Goal: Check status: Check status

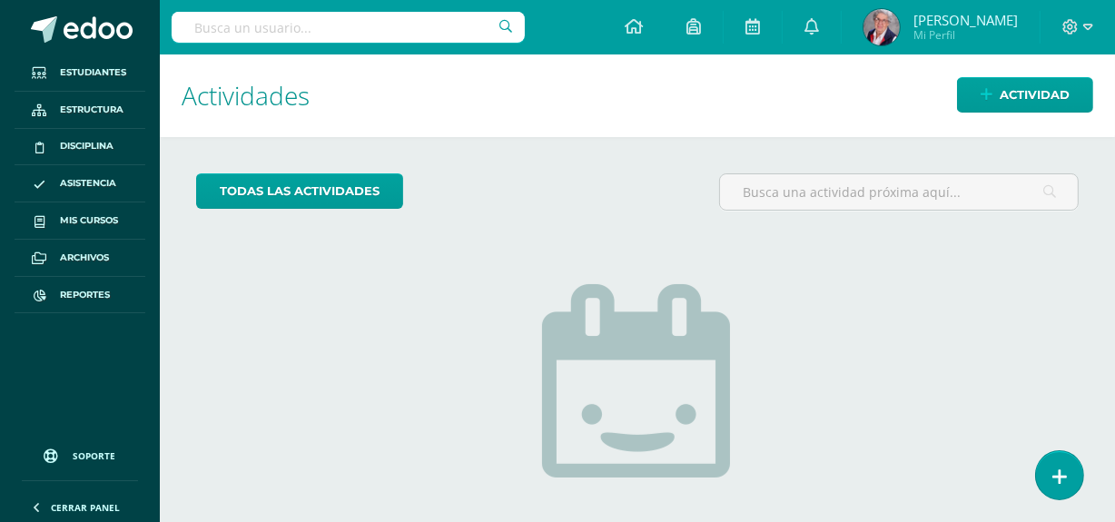
click at [304, 34] on input "text" at bounding box center [348, 27] width 353 height 31
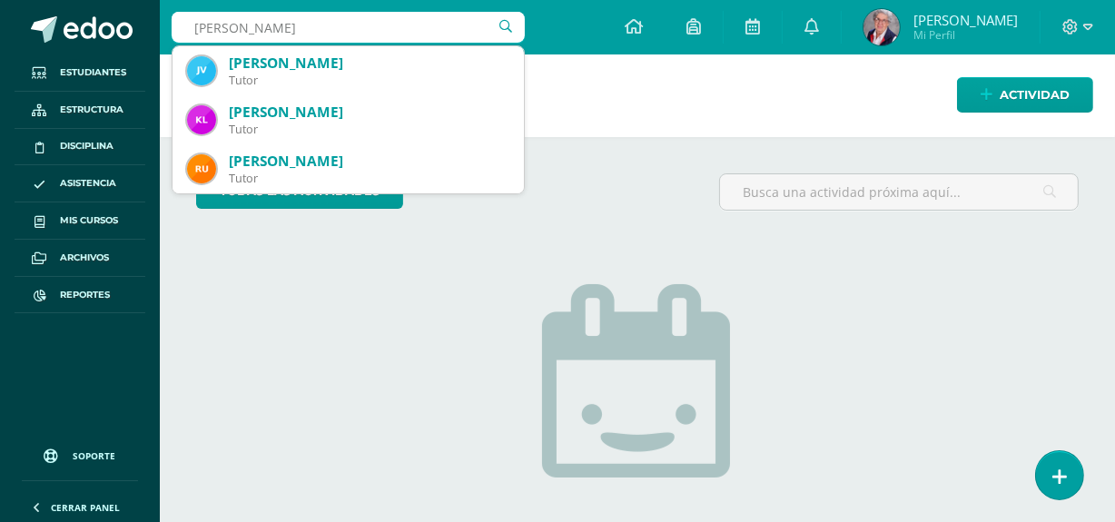
type input "[PERSON_NAME]"
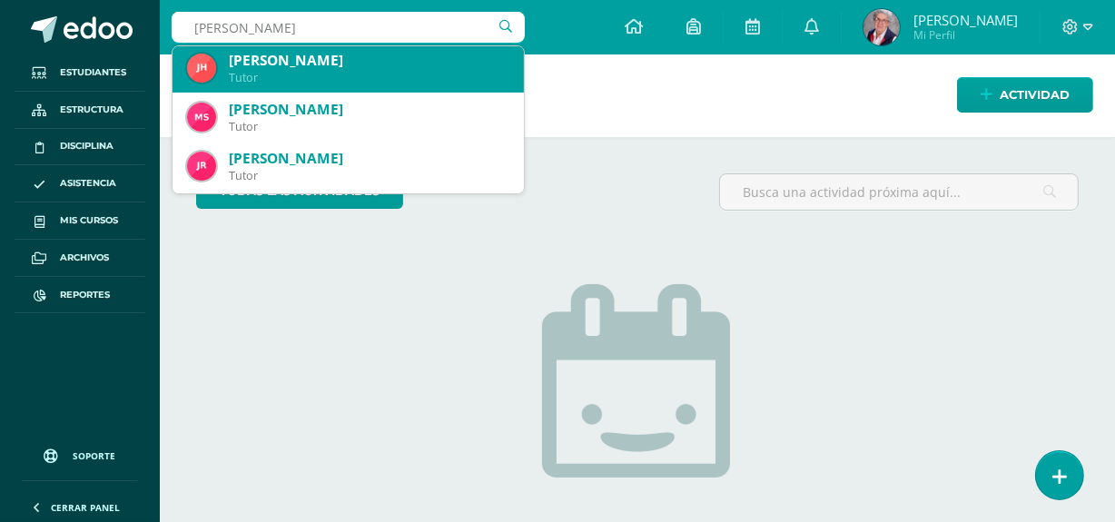
scroll to position [495, 0]
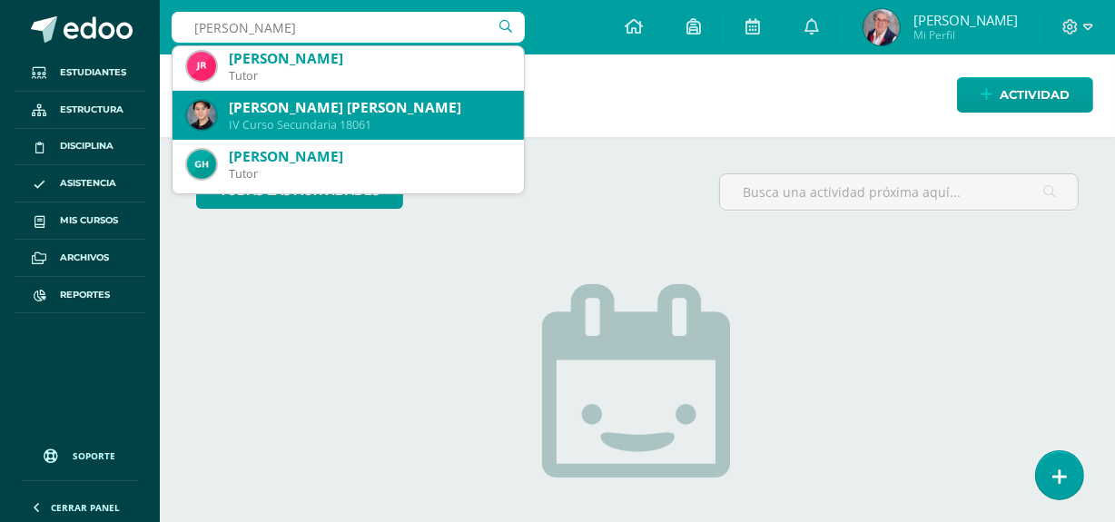
click at [299, 117] on div "IV Curso Secundaria 18061" at bounding box center [369, 124] width 280 height 15
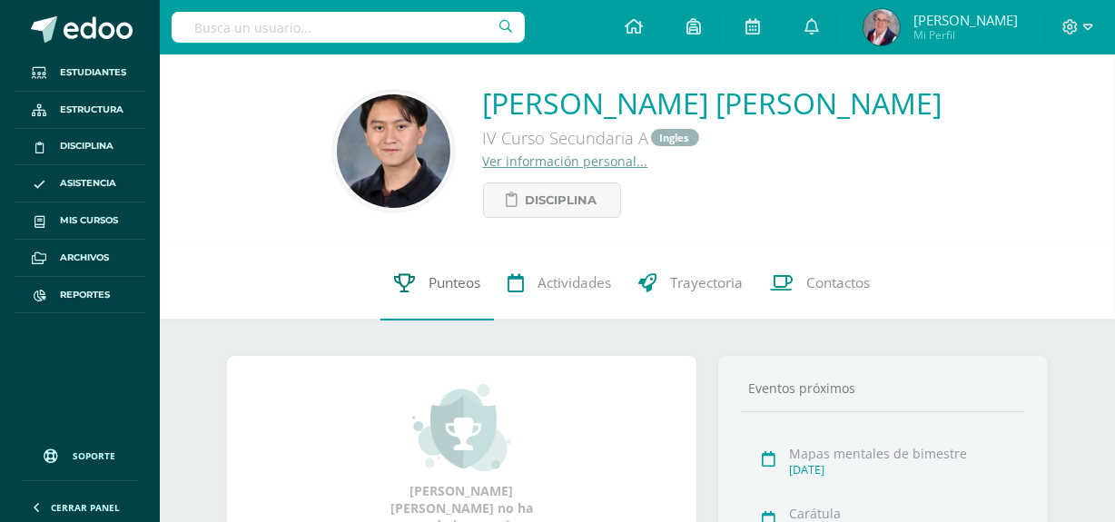
click at [462, 289] on span "Punteos" at bounding box center [454, 283] width 52 height 19
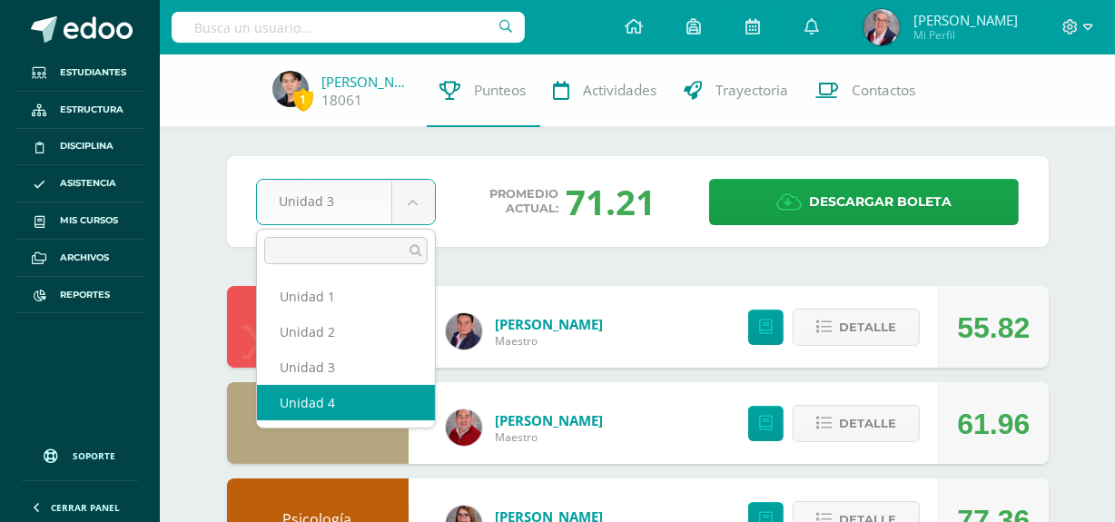
select select "Unidad 4"
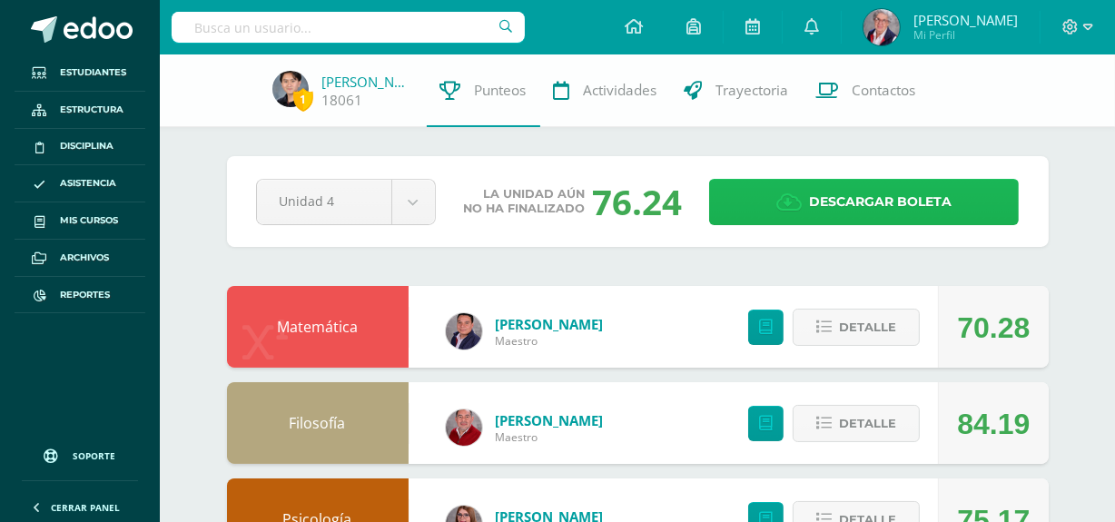
click at [907, 194] on span "Descargar boleta" at bounding box center [880, 202] width 143 height 44
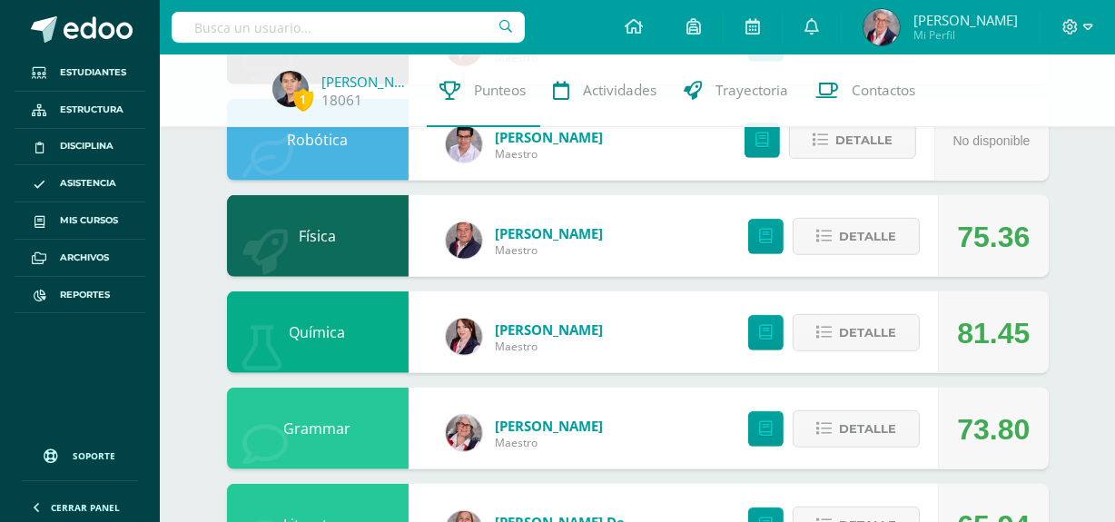
scroll to position [989, 0]
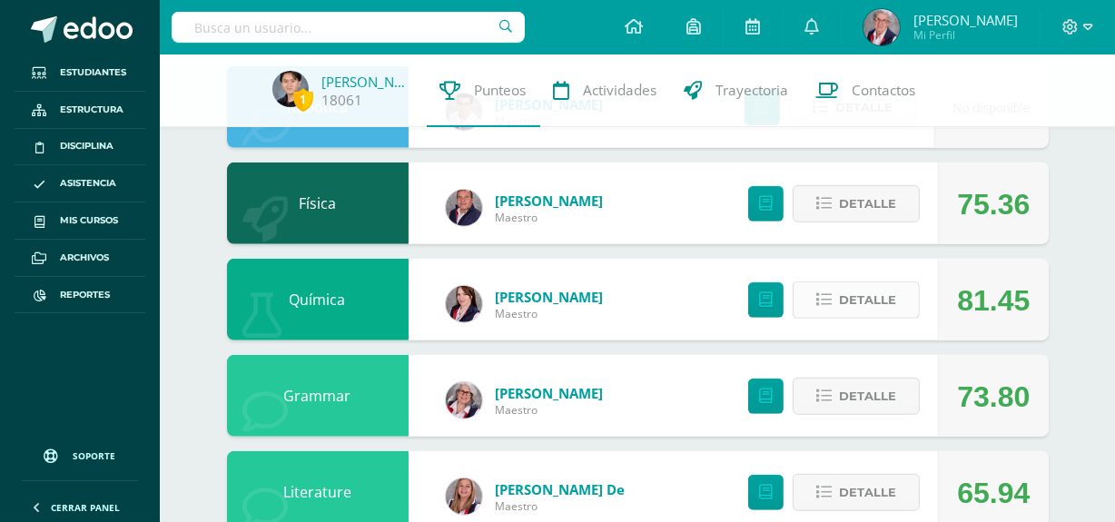
click at [853, 297] on span "Detalle" at bounding box center [867, 300] width 57 height 34
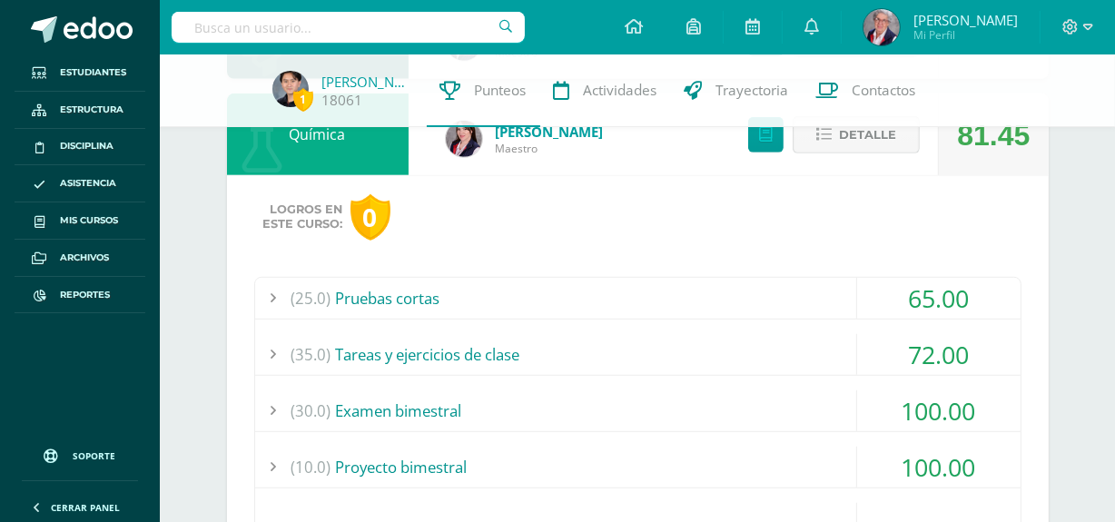
scroll to position [1237, 0]
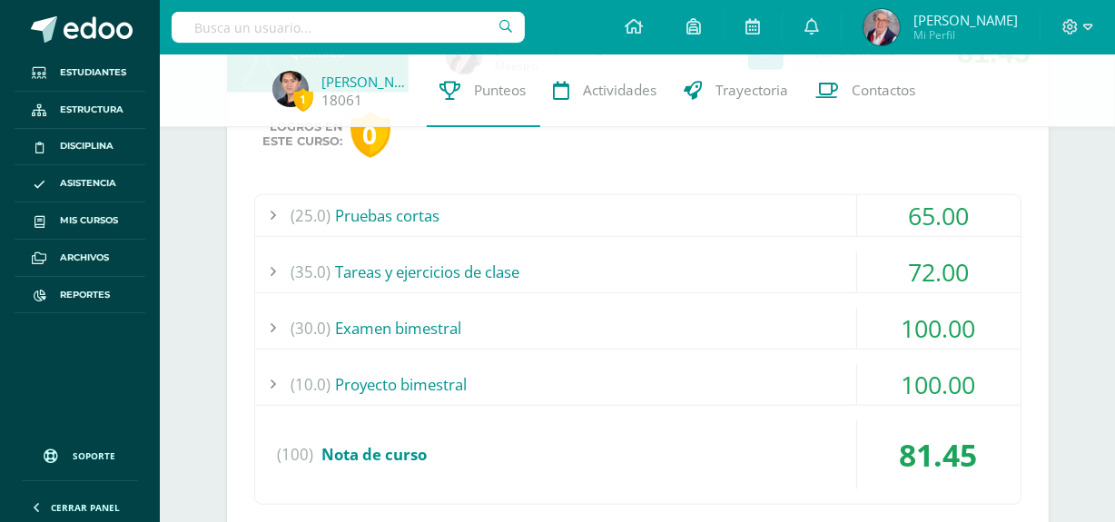
click at [410, 217] on div "(25.0) Pruebas cortas" at bounding box center [637, 215] width 765 height 41
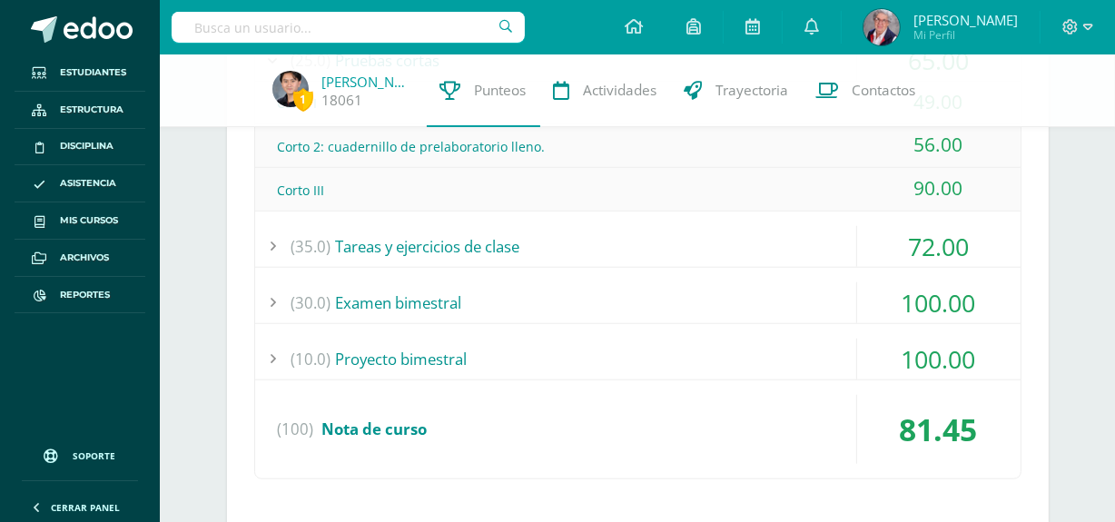
scroll to position [1402, 0]
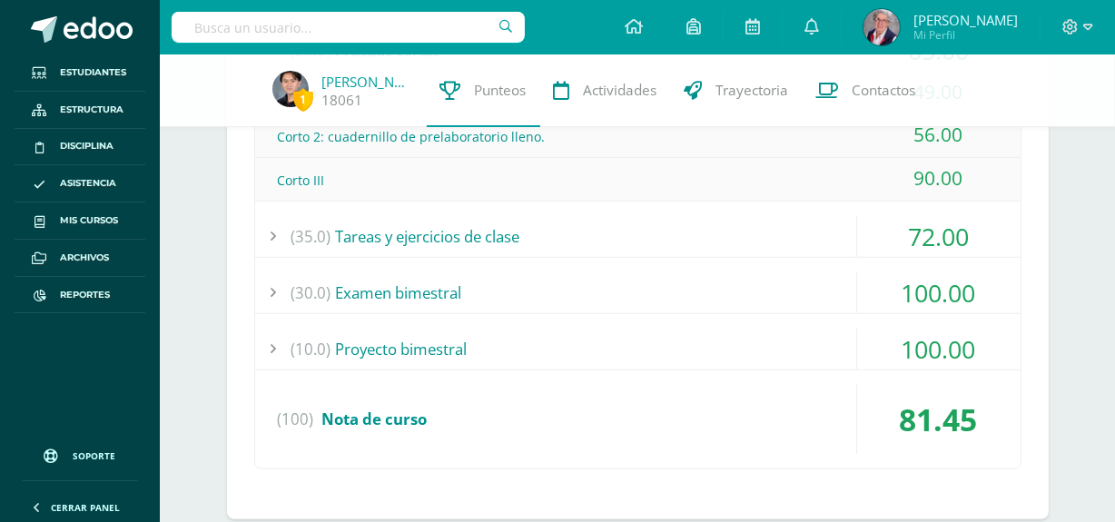
click at [455, 290] on div "(30.0) Examen bimestral" at bounding box center [637, 292] width 765 height 41
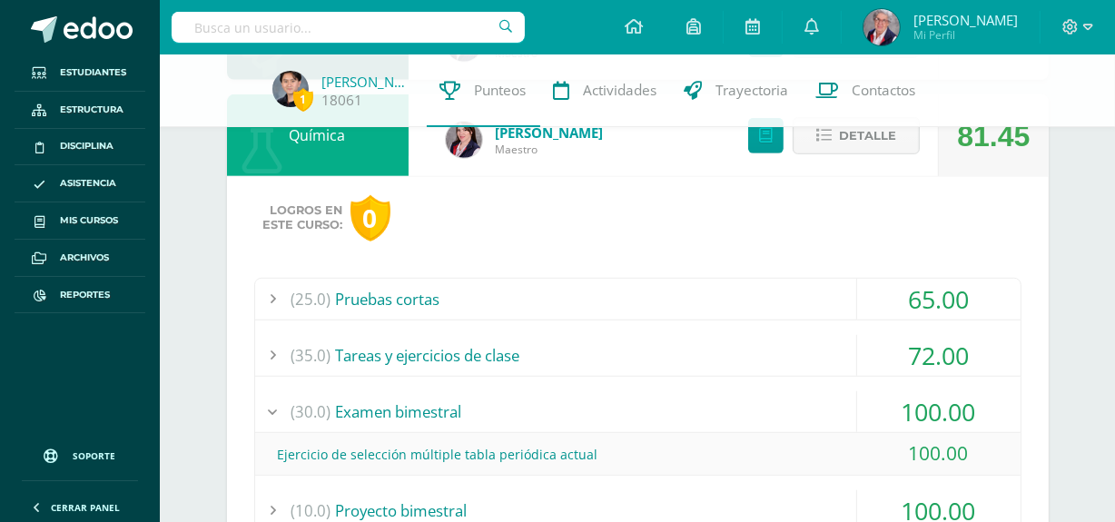
scroll to position [1155, 0]
click at [426, 300] on div "(25.0) Pruebas cortas" at bounding box center [637, 298] width 765 height 41
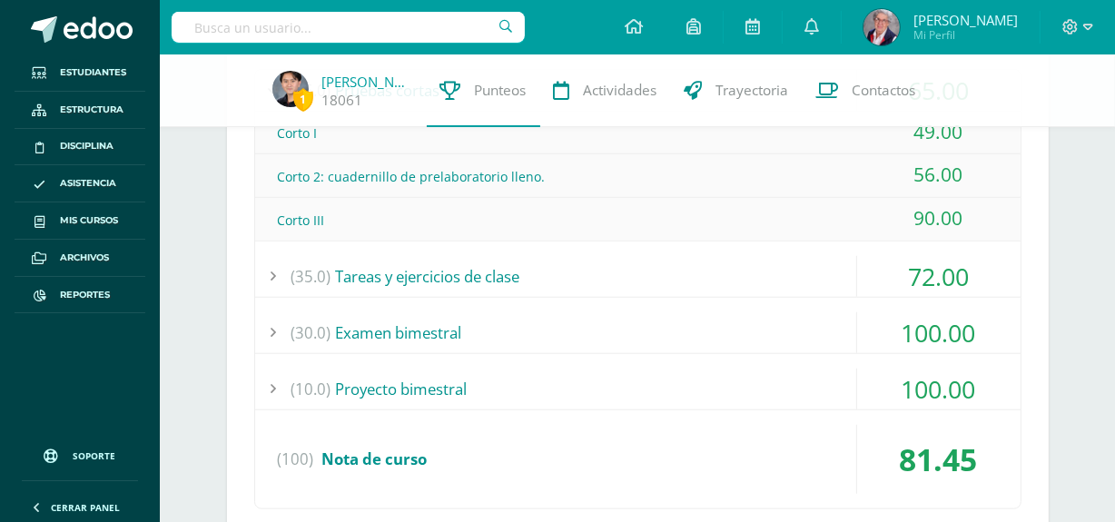
scroll to position [1402, 0]
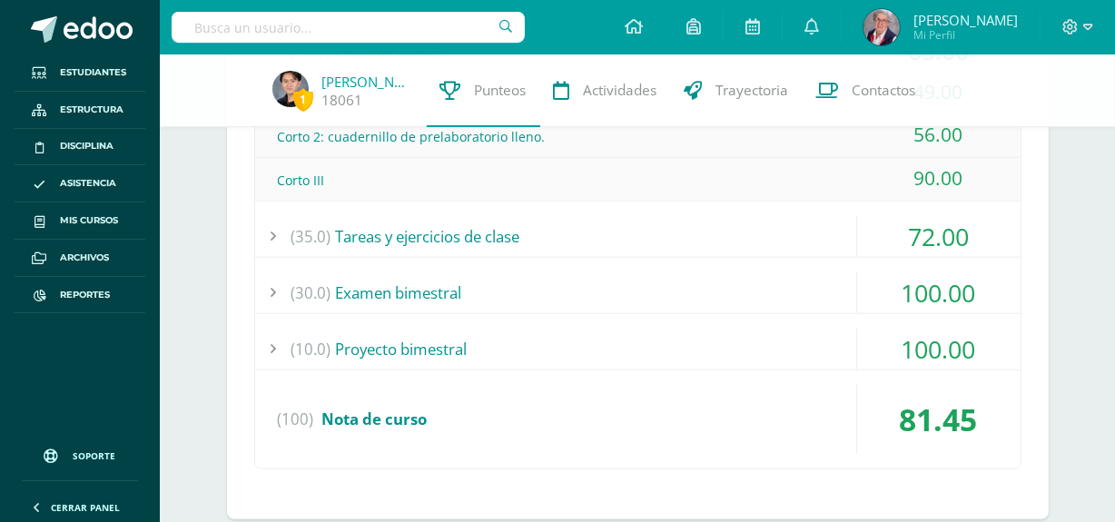
click at [469, 233] on div "(35.0) Tareas y ejercicios de clase" at bounding box center [637, 236] width 765 height 41
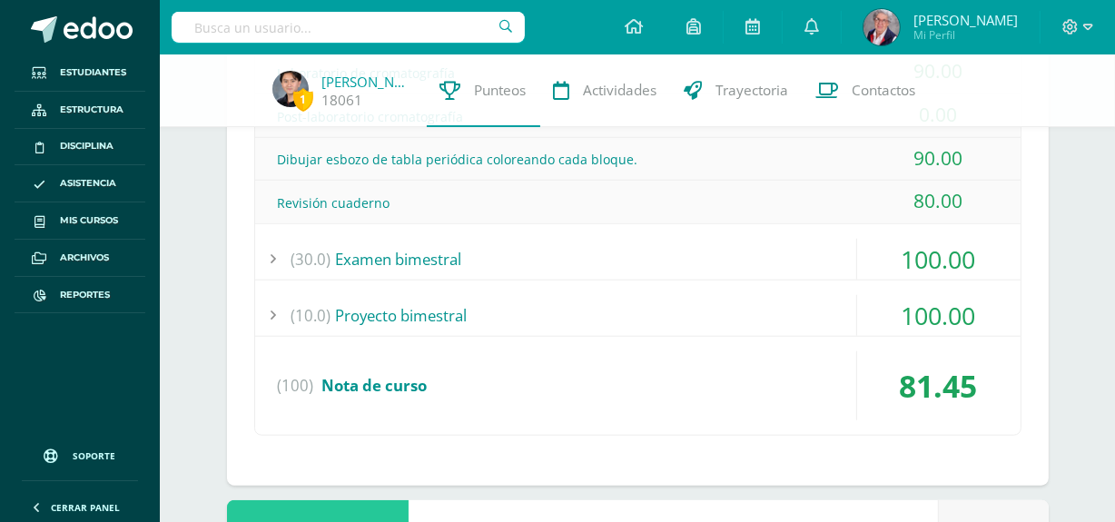
scroll to position [1568, 0]
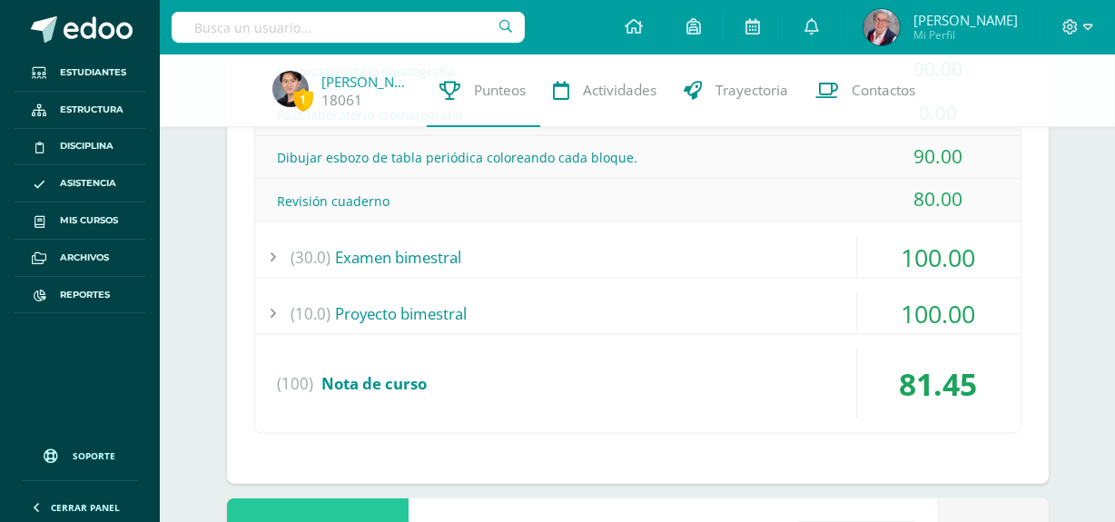
click at [437, 253] on div "(30.0) Examen bimestral" at bounding box center [637, 257] width 765 height 41
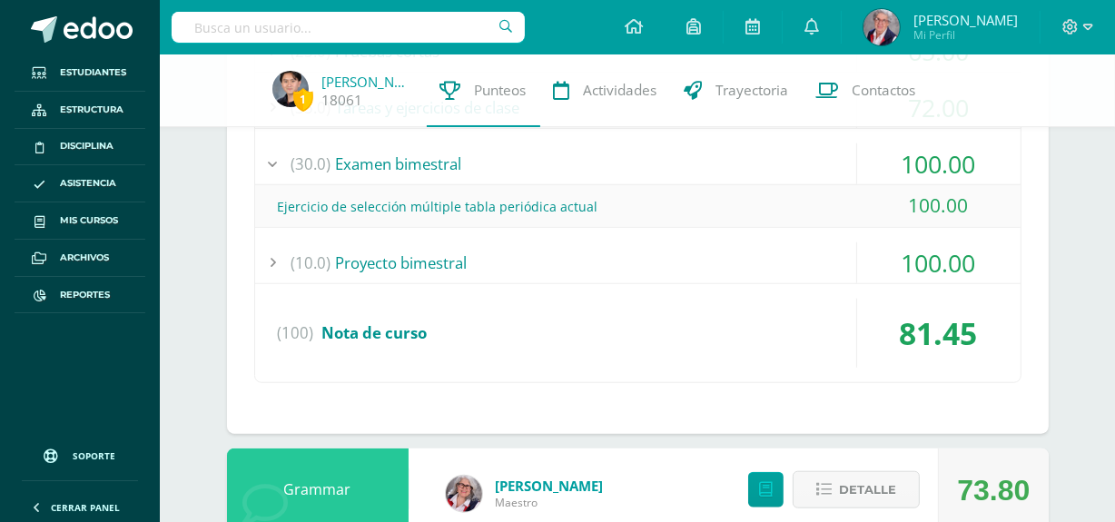
scroll to position [1400, 0]
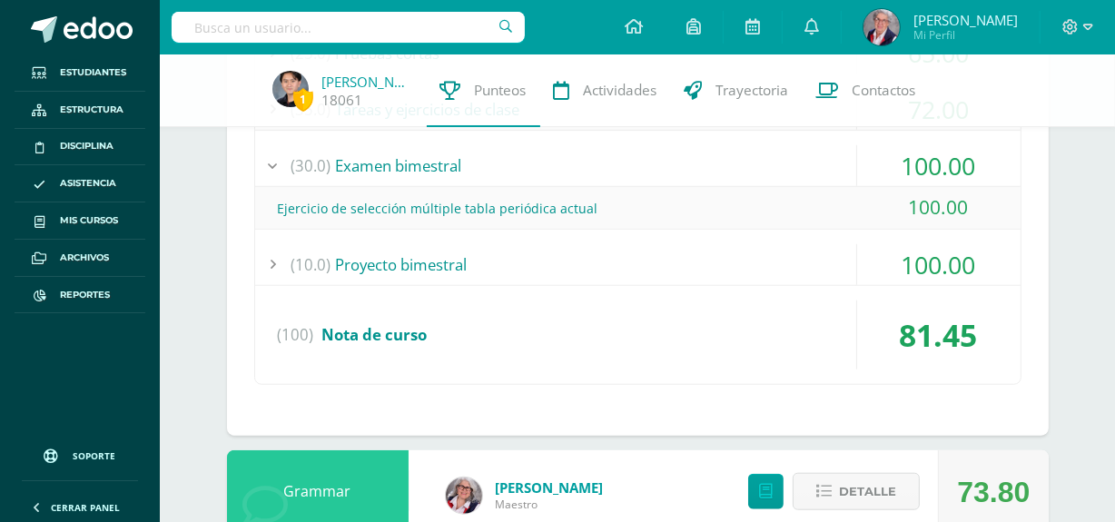
click at [433, 261] on div "(10.0) Proyecto bimestral" at bounding box center [637, 264] width 765 height 41
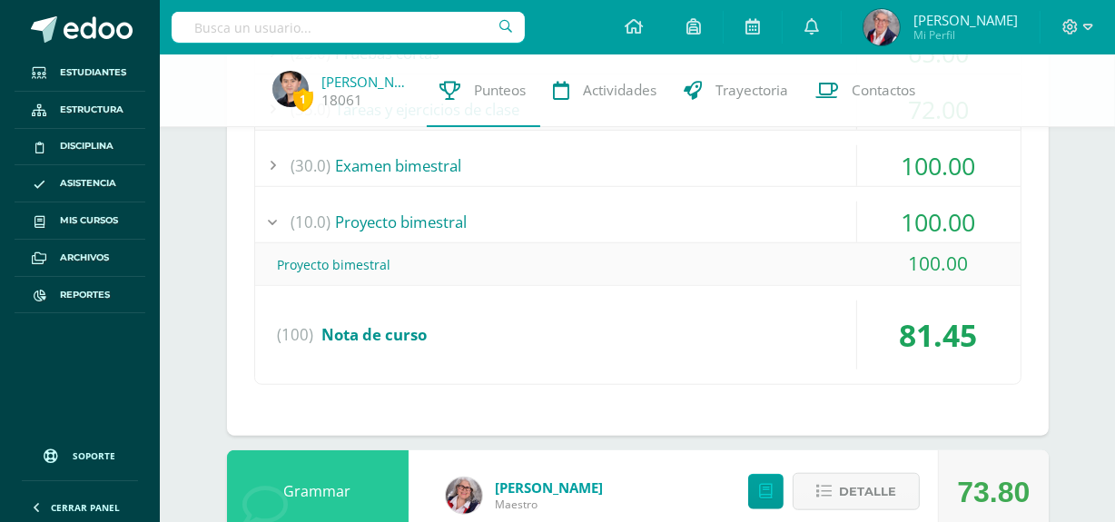
click at [750, 204] on div "(10.0) Proyecto bimestral" at bounding box center [637, 222] width 765 height 41
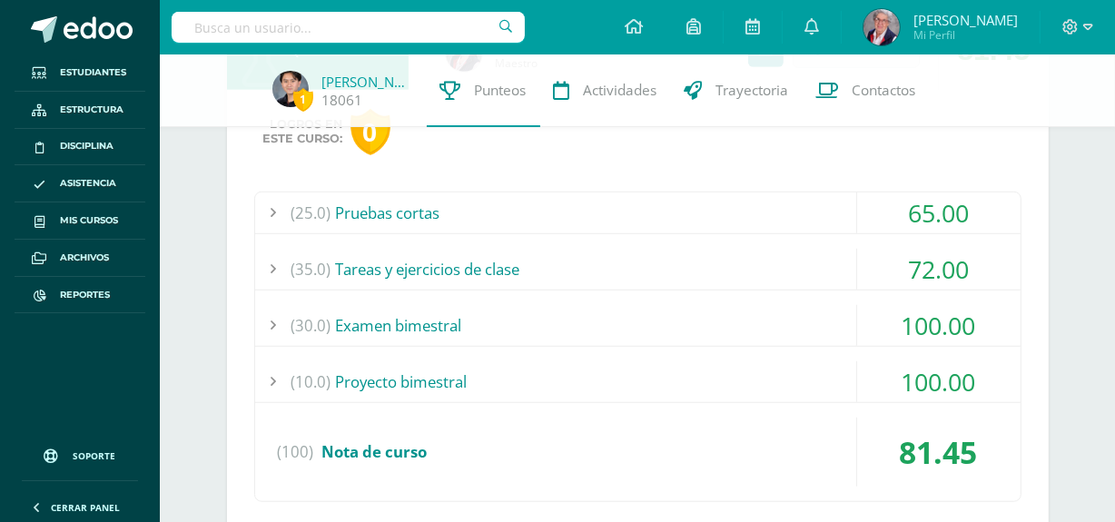
scroll to position [1234, 0]
